Goal: Transaction & Acquisition: Purchase product/service

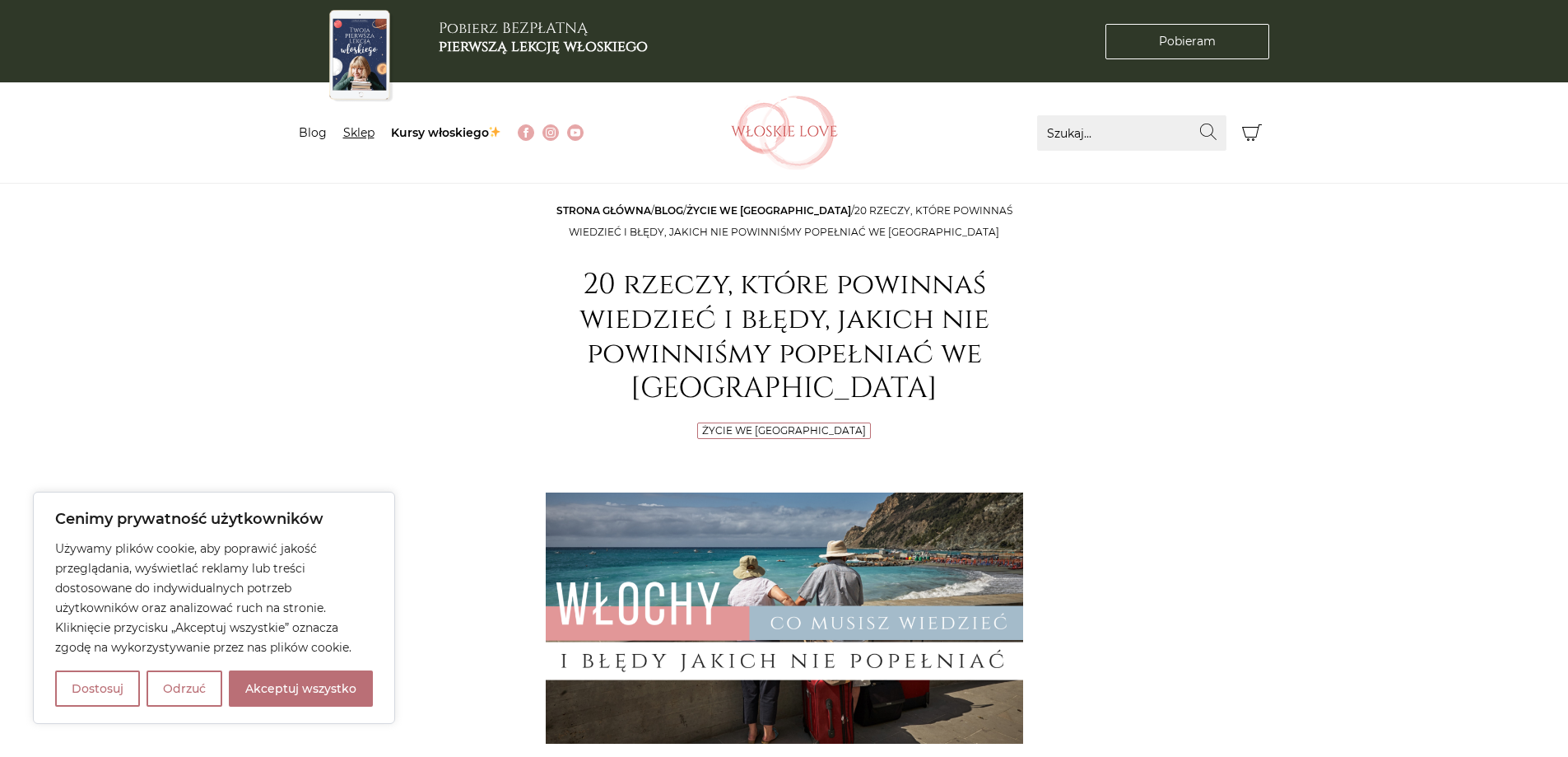
click at [345, 132] on link "Sklep" at bounding box center [359, 133] width 31 height 15
click at [294, 695] on button "Akceptuj wszystko" at bounding box center [302, 688] width 144 height 36
checkbox input "true"
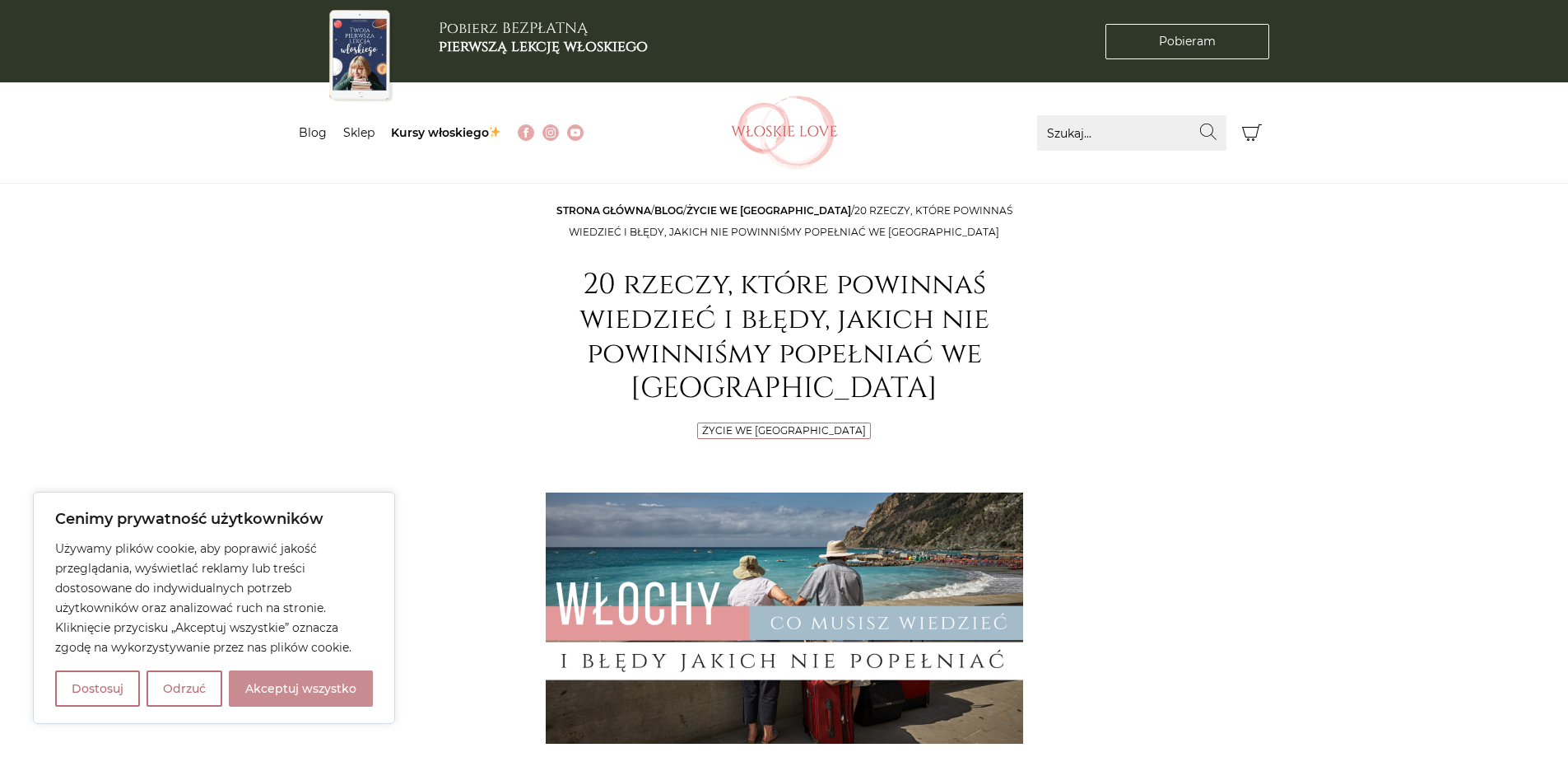
checkbox input "true"
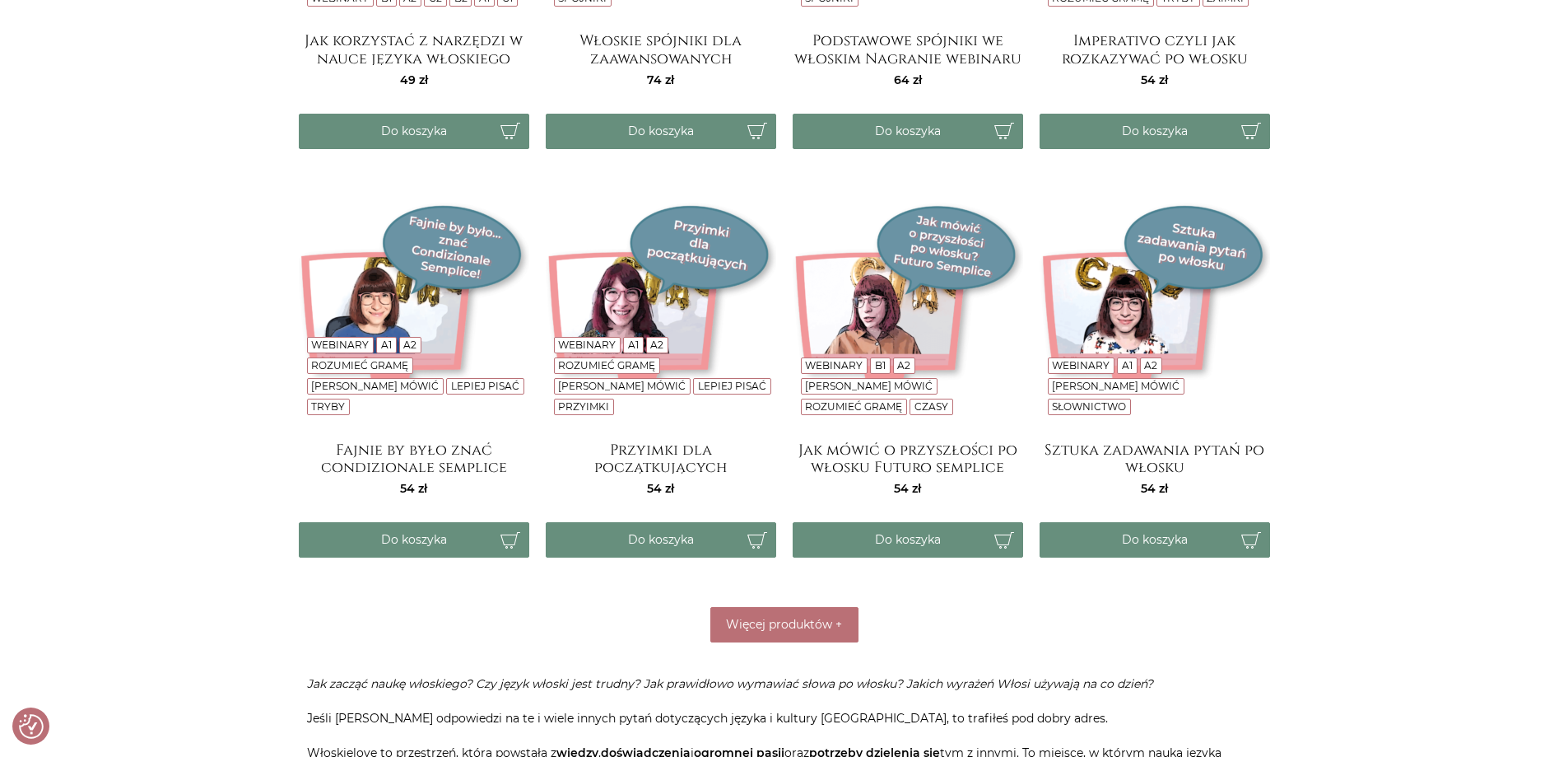
scroll to position [2972, 0]
